Goal: Task Accomplishment & Management: Use online tool/utility

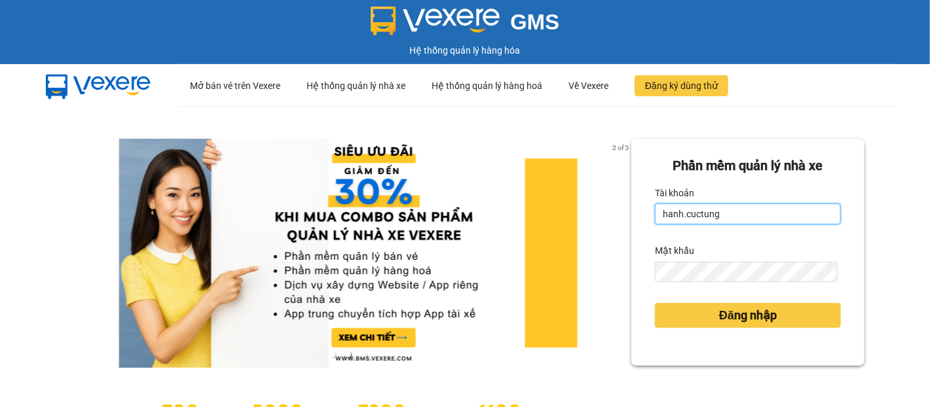
click at [694, 213] on input "hanh.cuctung" at bounding box center [748, 214] width 186 height 21
type input "liem.cuctunglimo"
click at [721, 260] on div "Mật khẩu" at bounding box center [748, 250] width 186 height 21
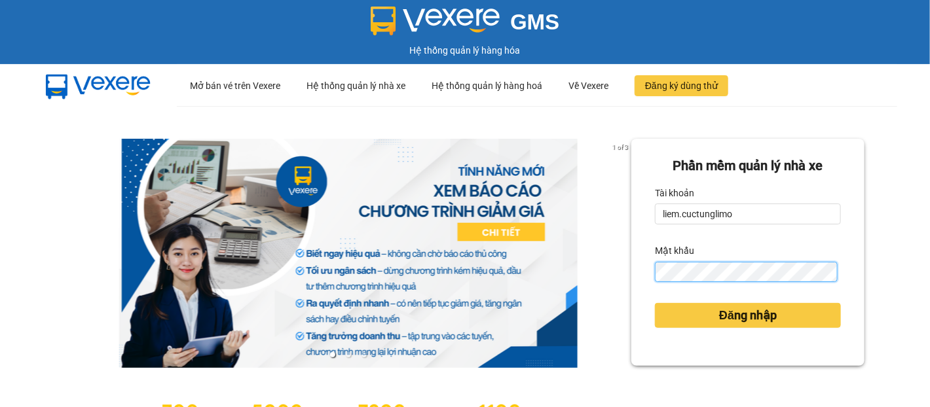
click at [655, 303] on button "Đăng nhập" at bounding box center [748, 315] width 186 height 25
